Goal: Task Accomplishment & Management: Use online tool/utility

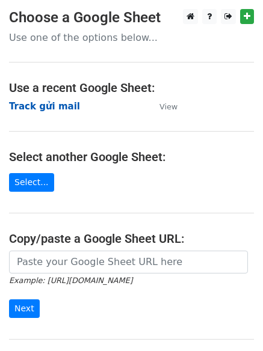
click at [44, 105] on strong "Track gửi mail" at bounding box center [44, 106] width 71 height 11
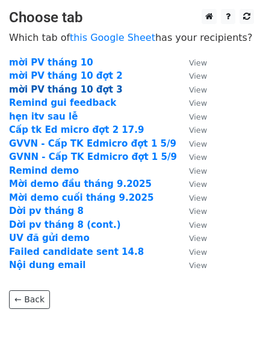
click at [61, 88] on strong "mời PV tháng 10 đợt 3" at bounding box center [66, 89] width 114 height 11
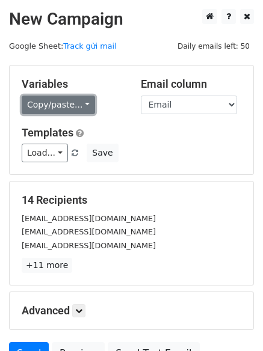
click at [80, 103] on link "Copy/paste..." at bounding box center [58, 105] width 73 height 19
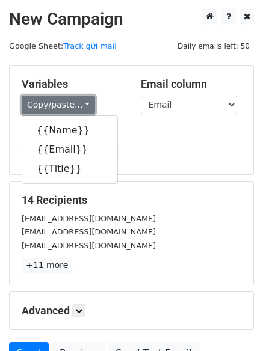
click at [78, 101] on link "Copy/paste..." at bounding box center [58, 105] width 73 height 19
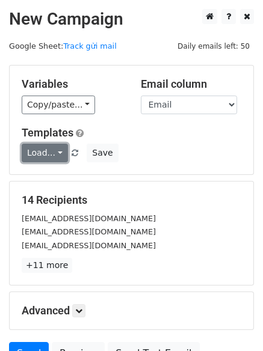
click at [54, 154] on link "Load..." at bounding box center [45, 153] width 46 height 19
click at [53, 151] on link "Load..." at bounding box center [45, 153] width 46 height 19
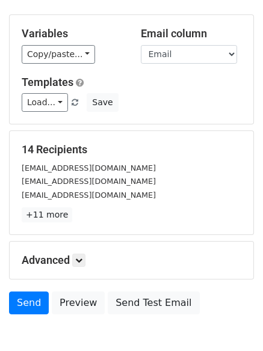
scroll to position [116, 0]
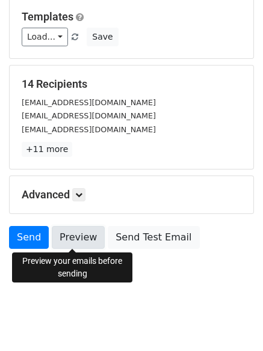
click at [74, 237] on link "Preview" at bounding box center [78, 237] width 53 height 23
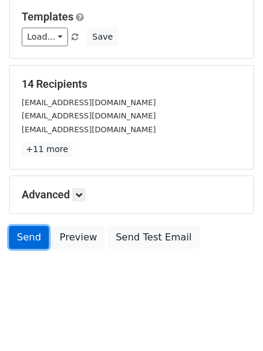
click at [14, 236] on link "Send" at bounding box center [29, 237] width 40 height 23
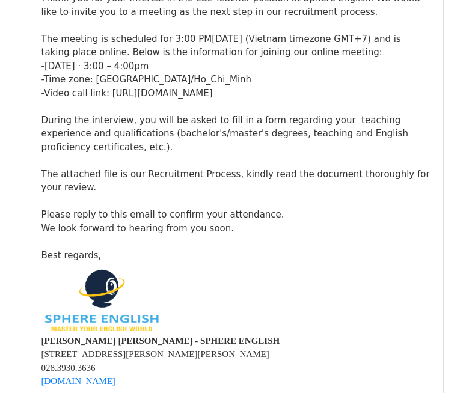
scroll to position [841, 0]
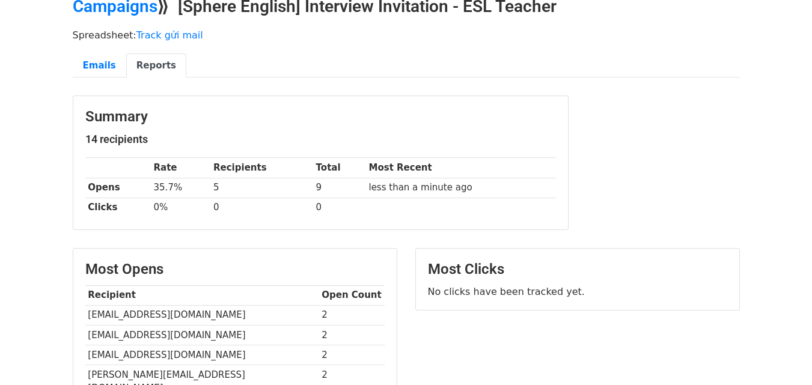
scroll to position [180, 0]
